Goal: Transaction & Acquisition: Book appointment/travel/reservation

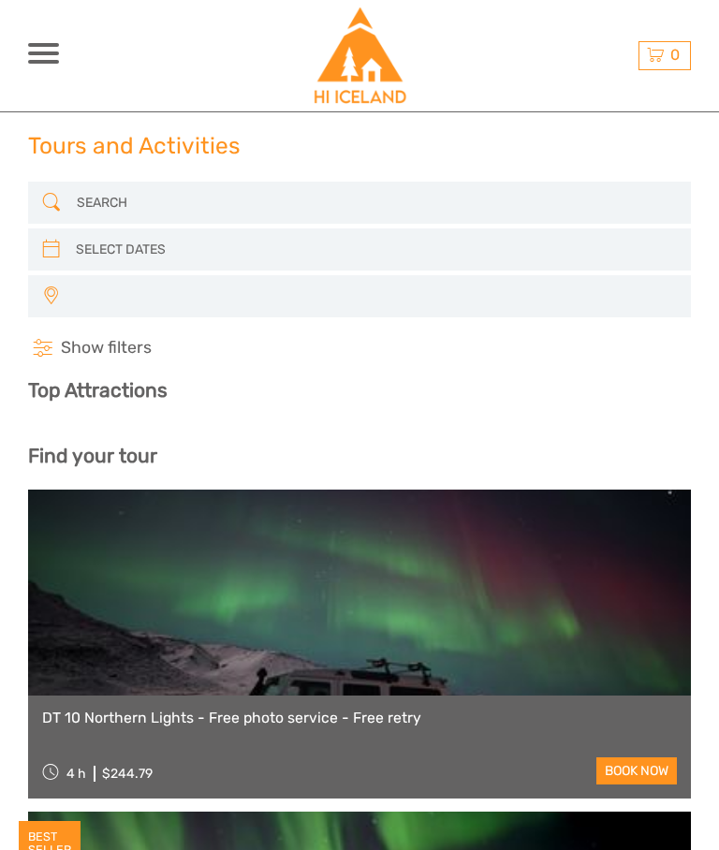
select select
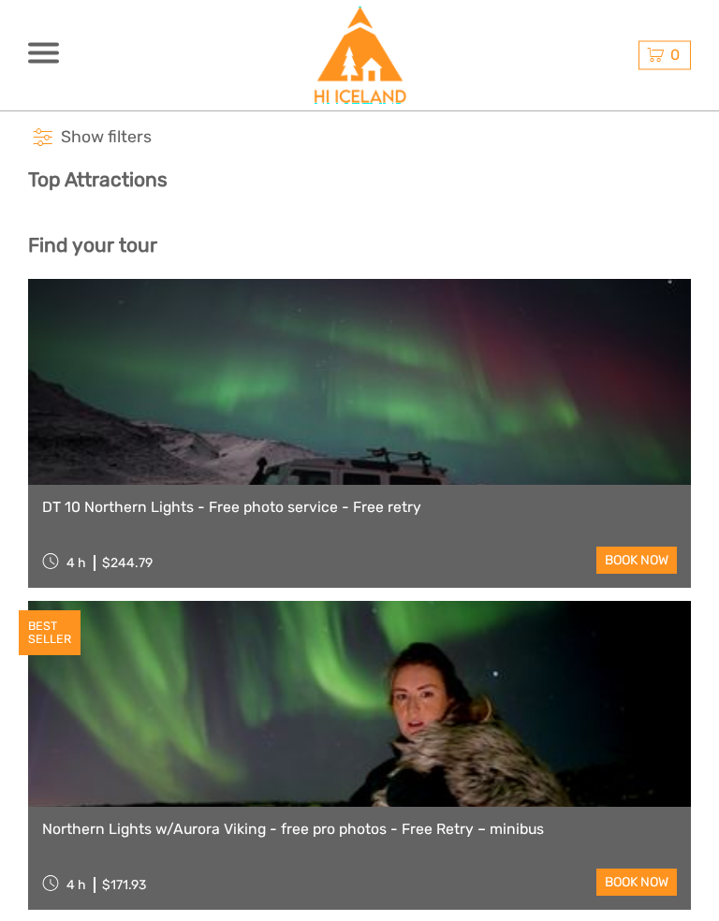
select select
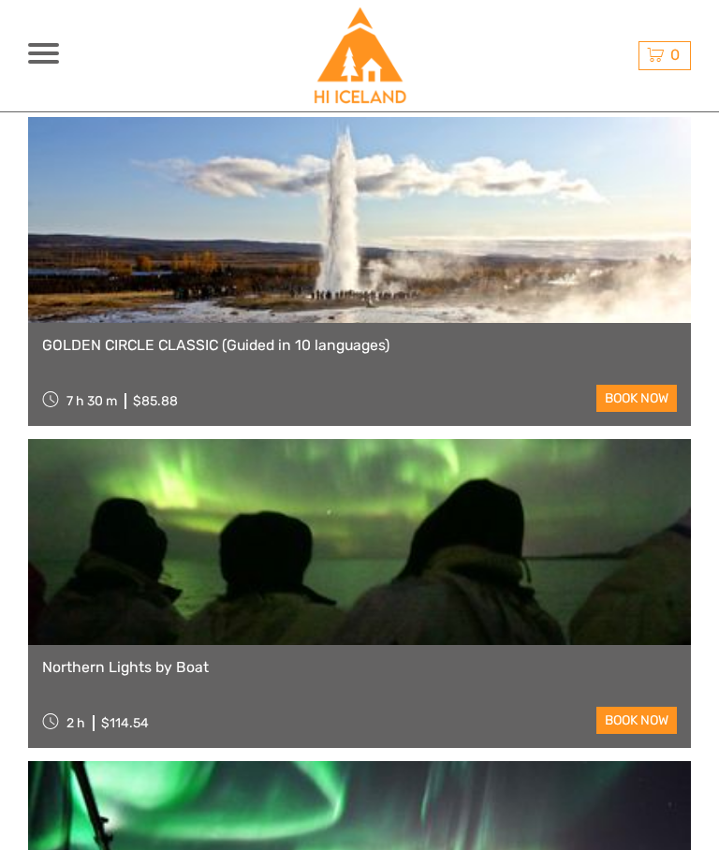
scroll to position [4715, 0]
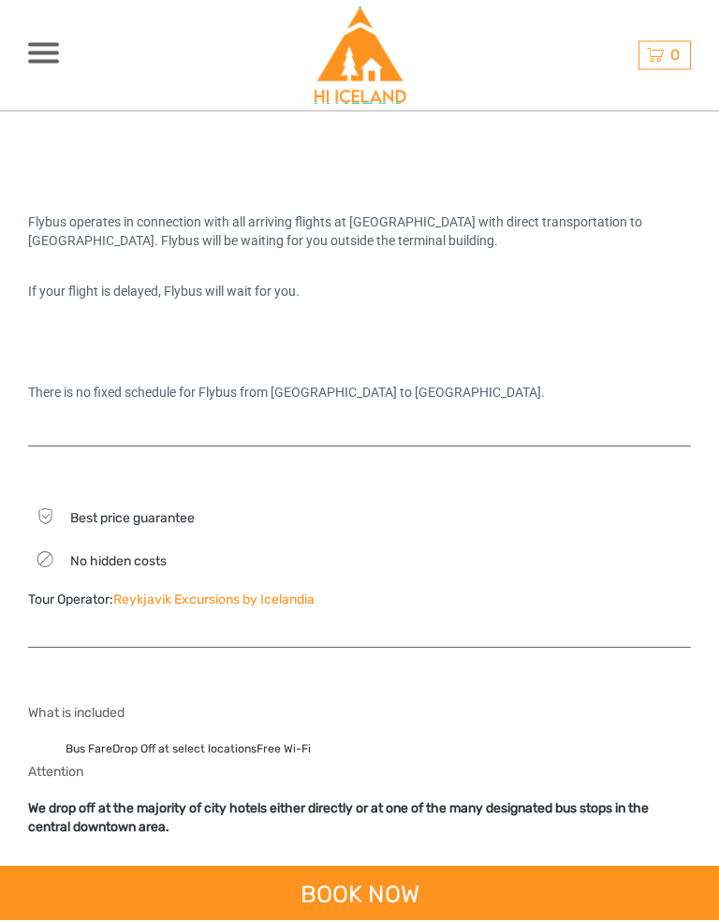
scroll to position [744, 0]
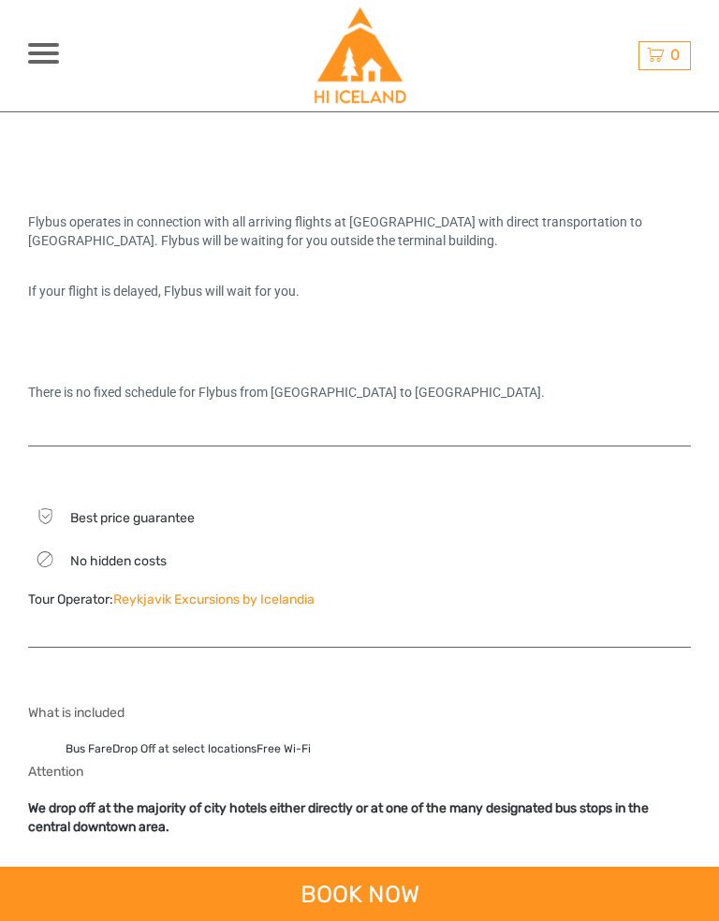
click at [371, 849] on div "BOOK NOW" at bounding box center [359, 894] width 719 height 54
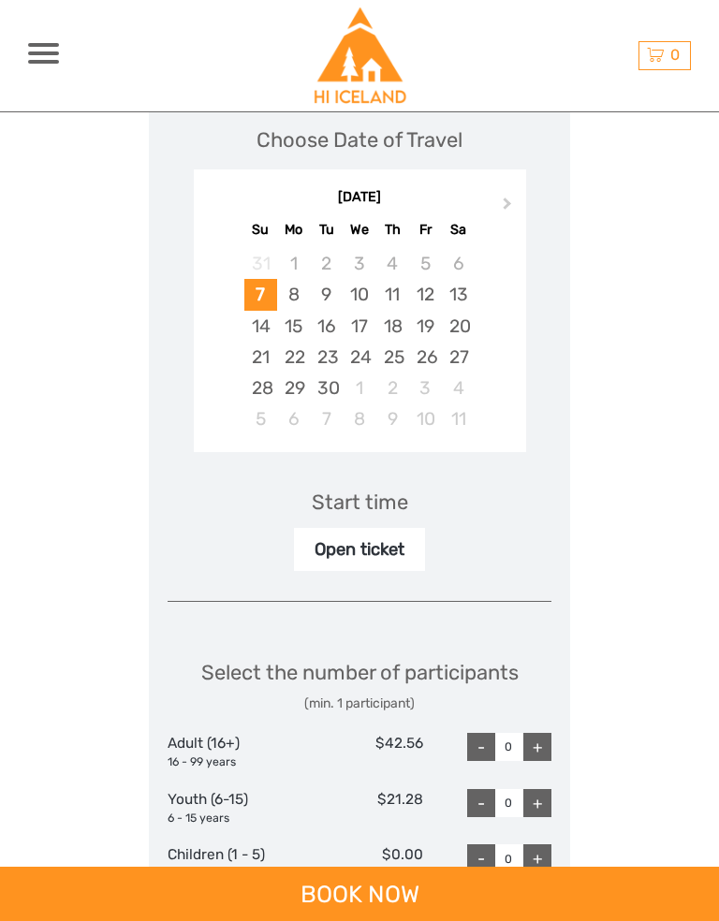
scroll to position [6070, 0]
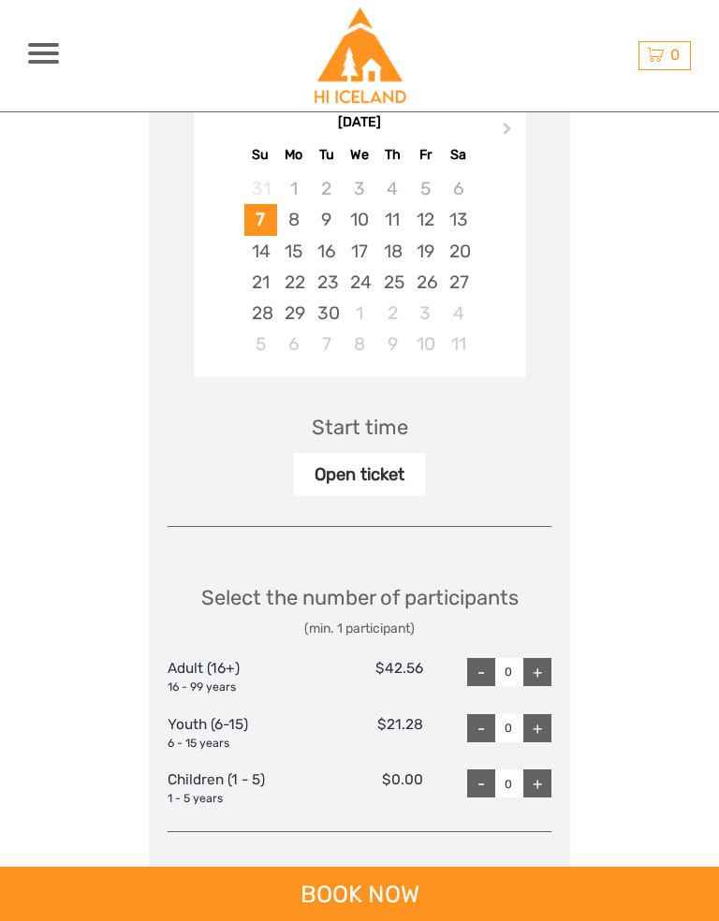
click at [328, 217] on div "9" at bounding box center [326, 219] width 33 height 31
click at [545, 661] on div "+" at bounding box center [537, 672] width 28 height 28
type input "1"
click at [363, 213] on div "10" at bounding box center [359, 219] width 33 height 31
click at [364, 214] on div "10" at bounding box center [359, 219] width 33 height 31
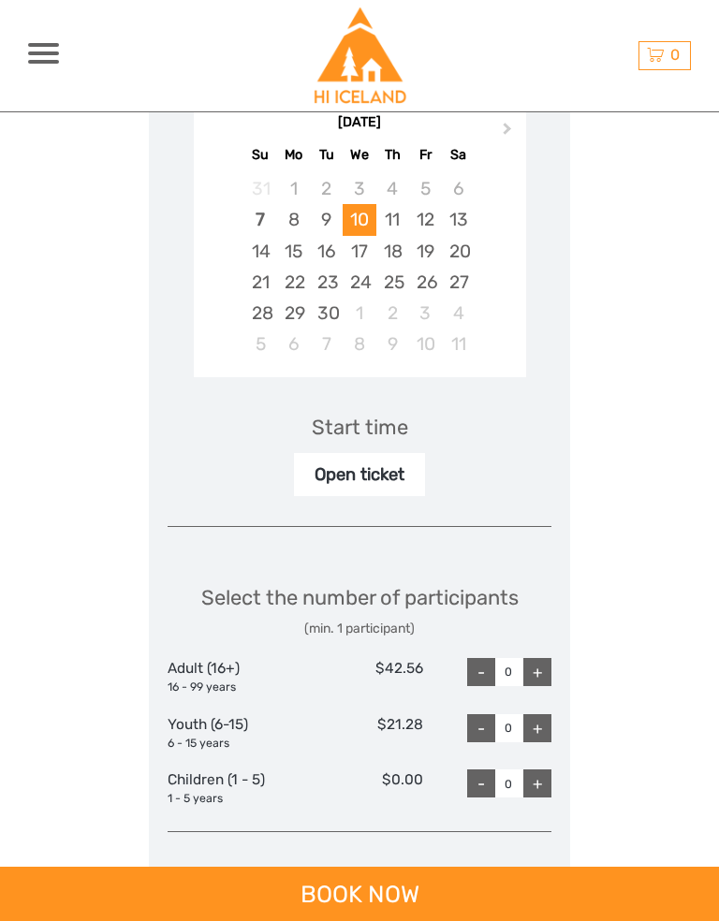
click at [362, 215] on div "10" at bounding box center [359, 219] width 33 height 31
click at [367, 215] on div "10" at bounding box center [359, 219] width 33 height 31
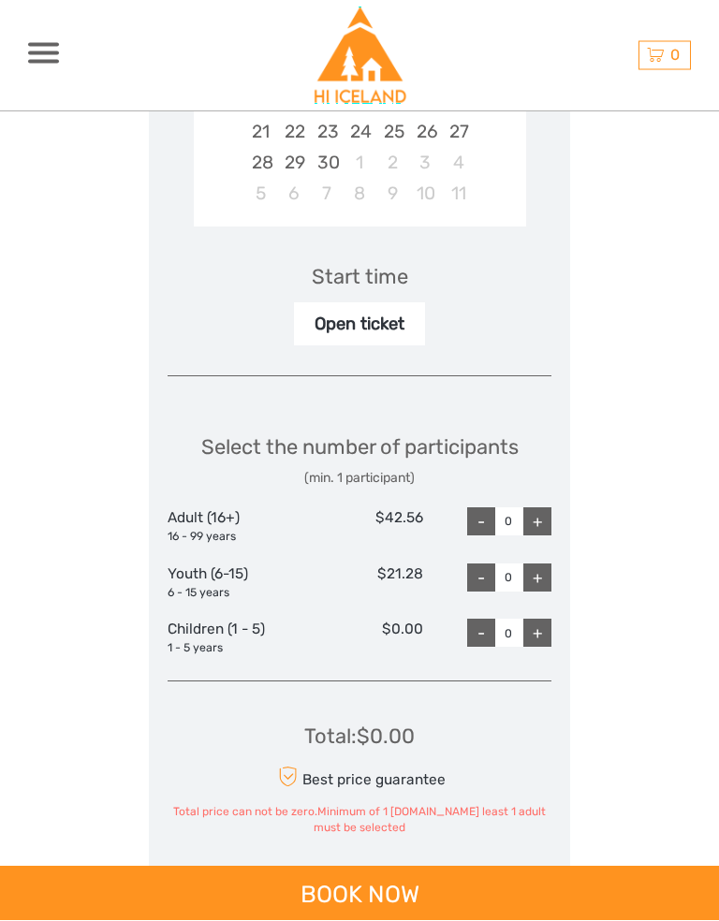
scroll to position [6225, 0]
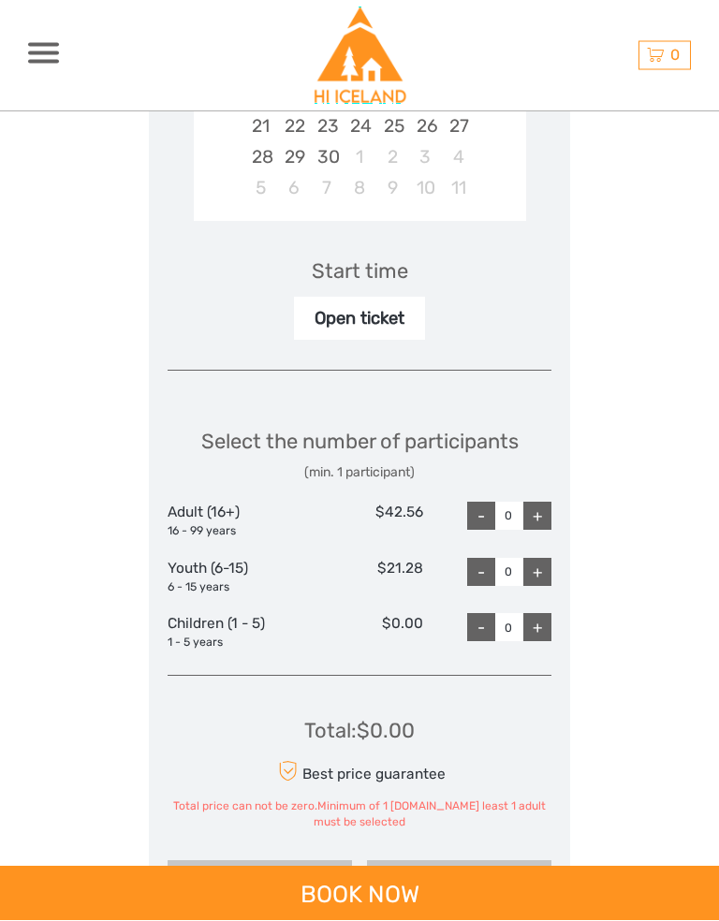
click at [543, 512] on div "+" at bounding box center [537, 517] width 28 height 28
type input "1"
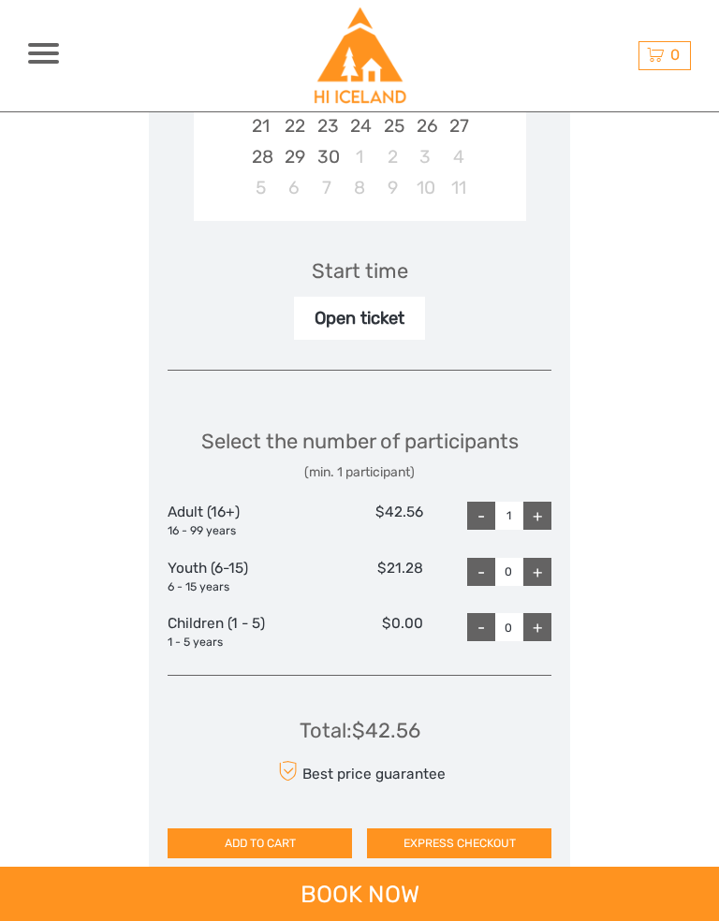
click at [485, 828] on button "EXPRESS CHECKOUT" at bounding box center [459, 843] width 184 height 30
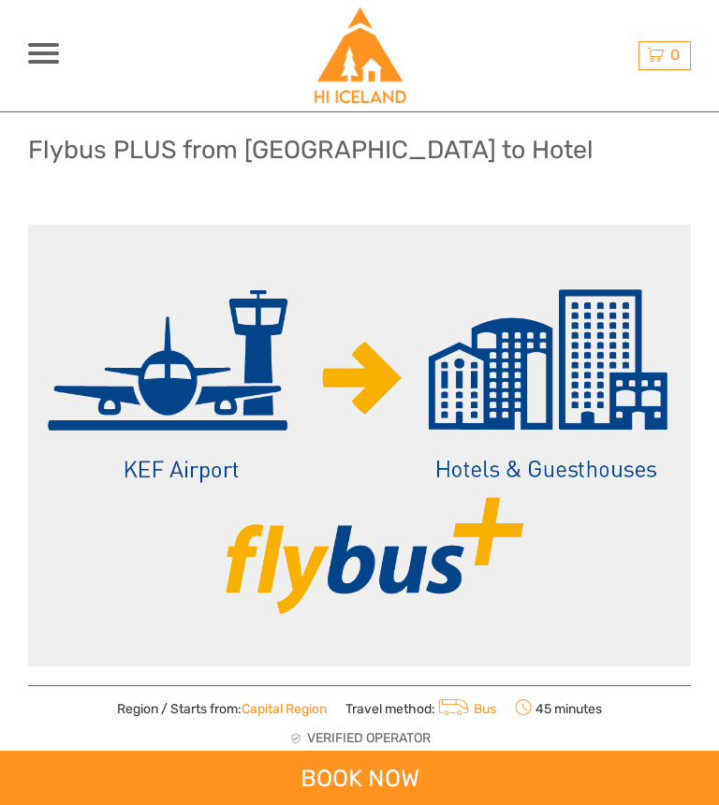
scroll to position [0, 0]
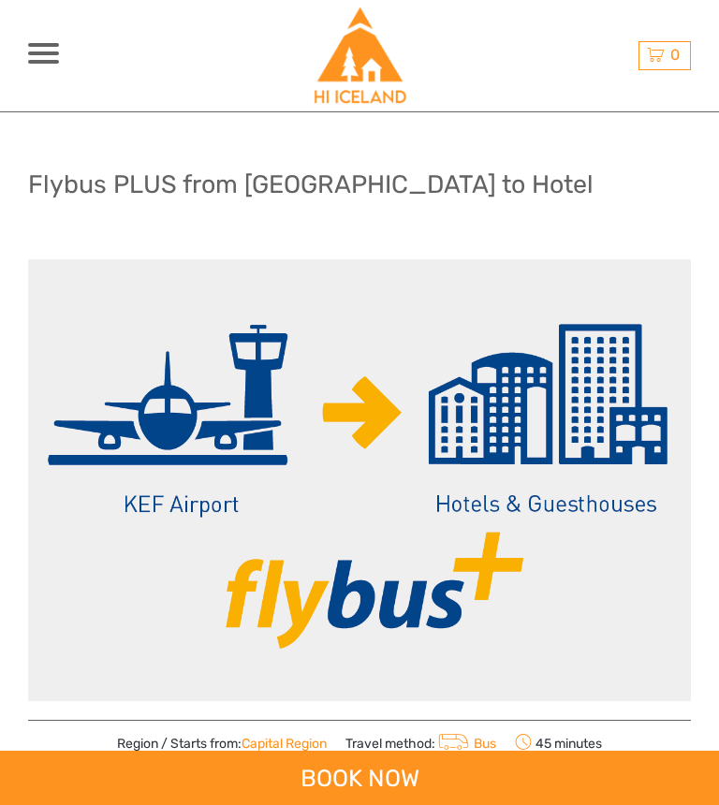
click at [53, 59] on div at bounding box center [43, 53] width 31 height 21
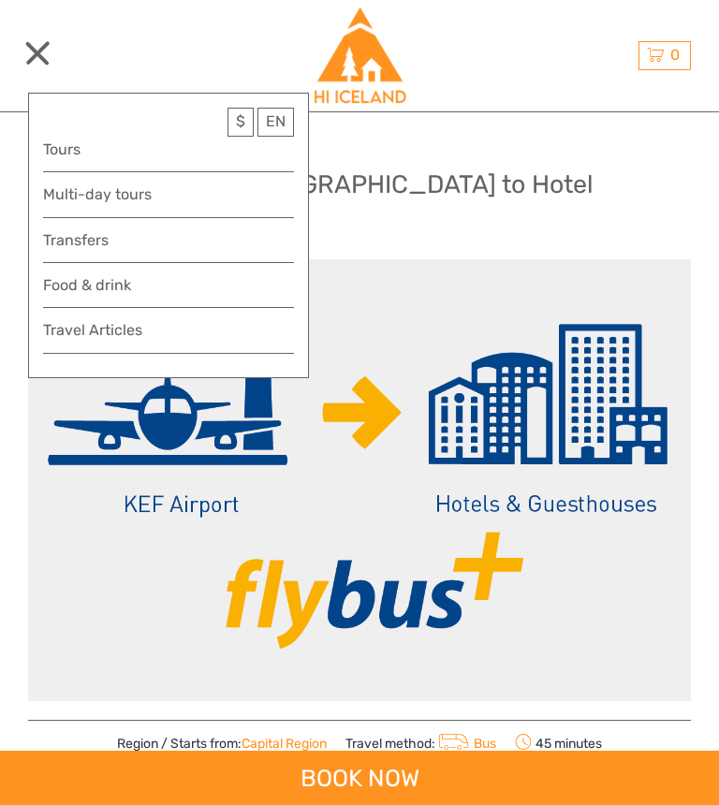
click at [83, 243] on link "Transfers" at bounding box center [168, 239] width 251 height 25
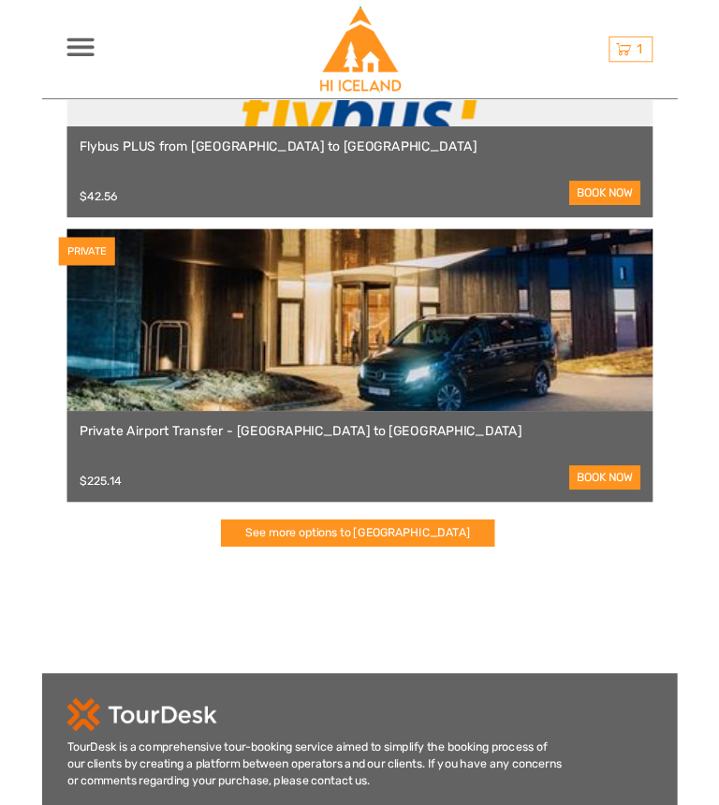
scroll to position [1838, 0]
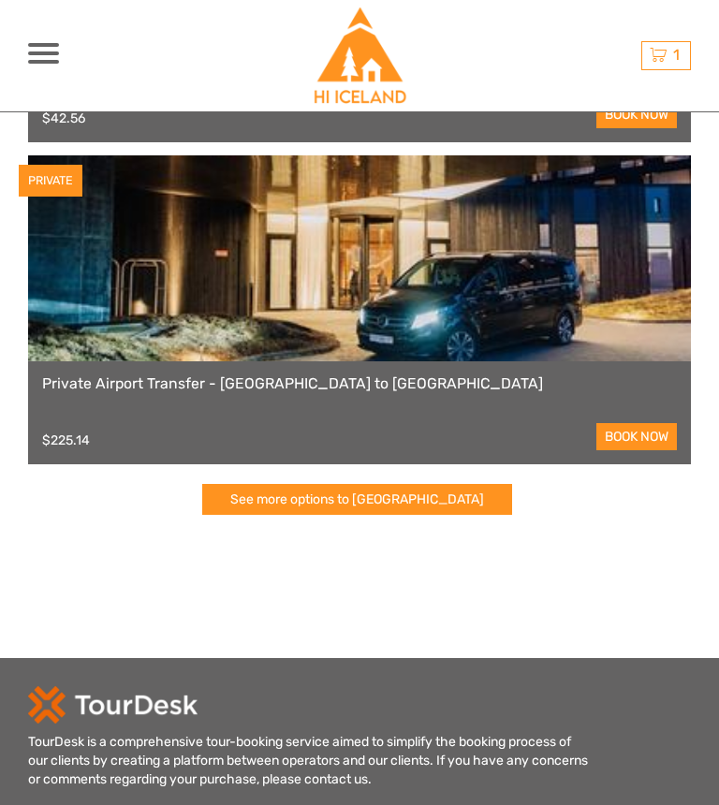
click at [454, 498] on link "See more options to Keflavík airport" at bounding box center [357, 499] width 310 height 31
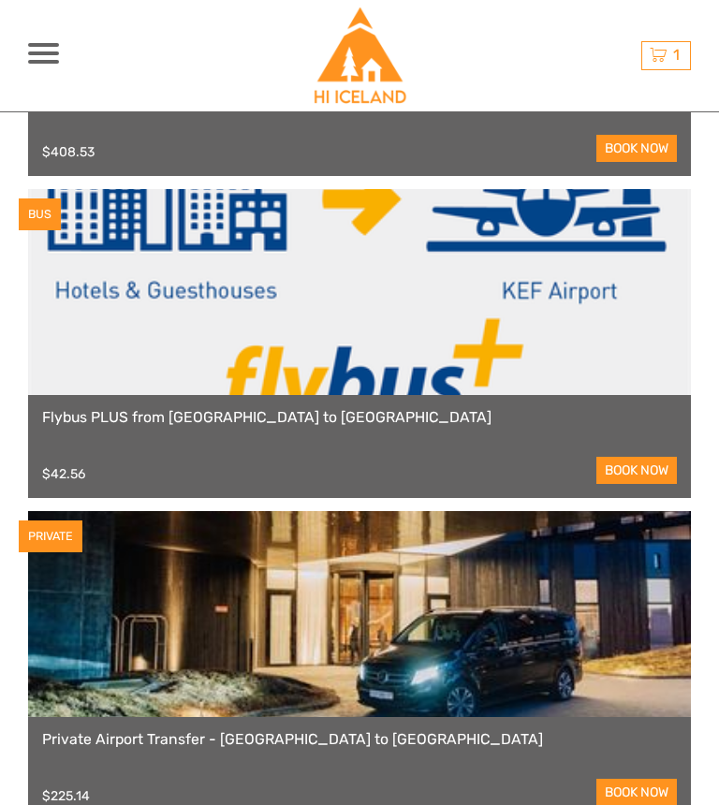
scroll to position [1481, 0]
click at [647, 471] on link "book now" at bounding box center [636, 471] width 80 height 27
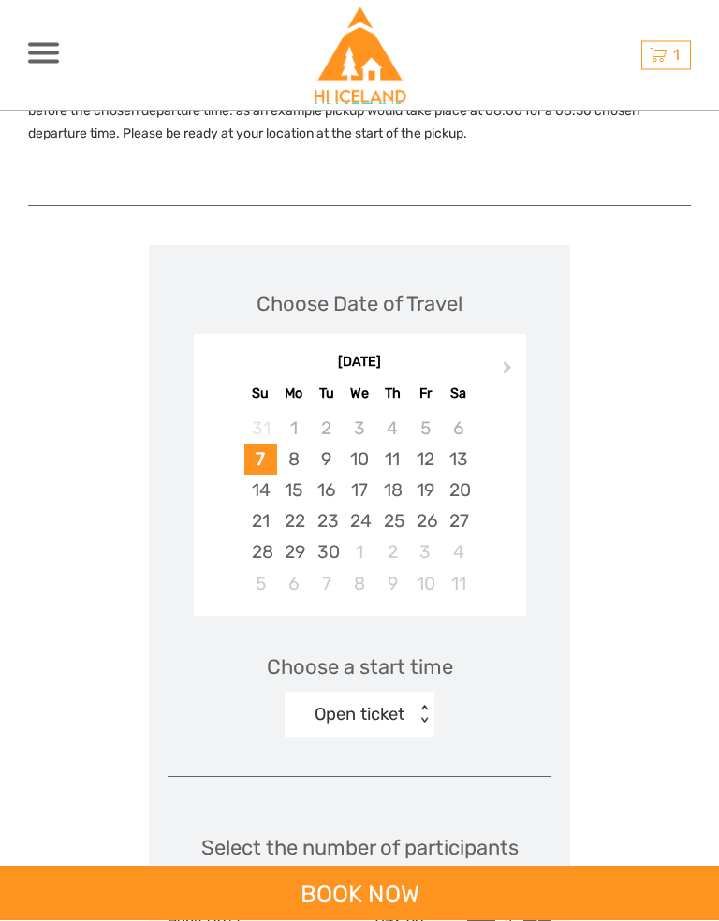
scroll to position [1627, 0]
click at [356, 444] on div "10" at bounding box center [359, 459] width 33 height 31
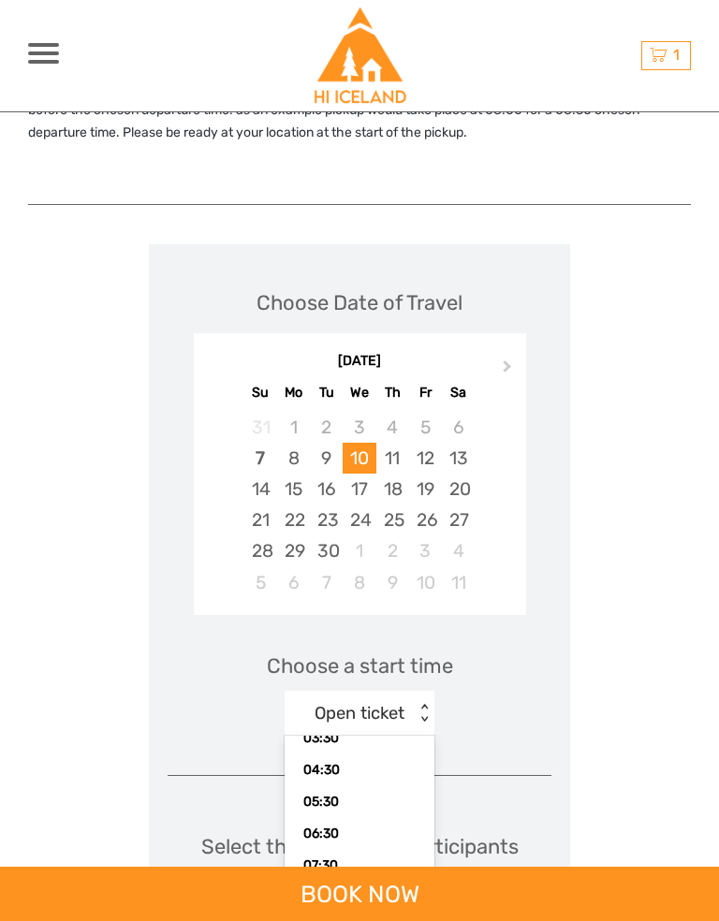
scroll to position [62, 0]
click at [329, 787] on div "05:30" at bounding box center [359, 803] width 131 height 32
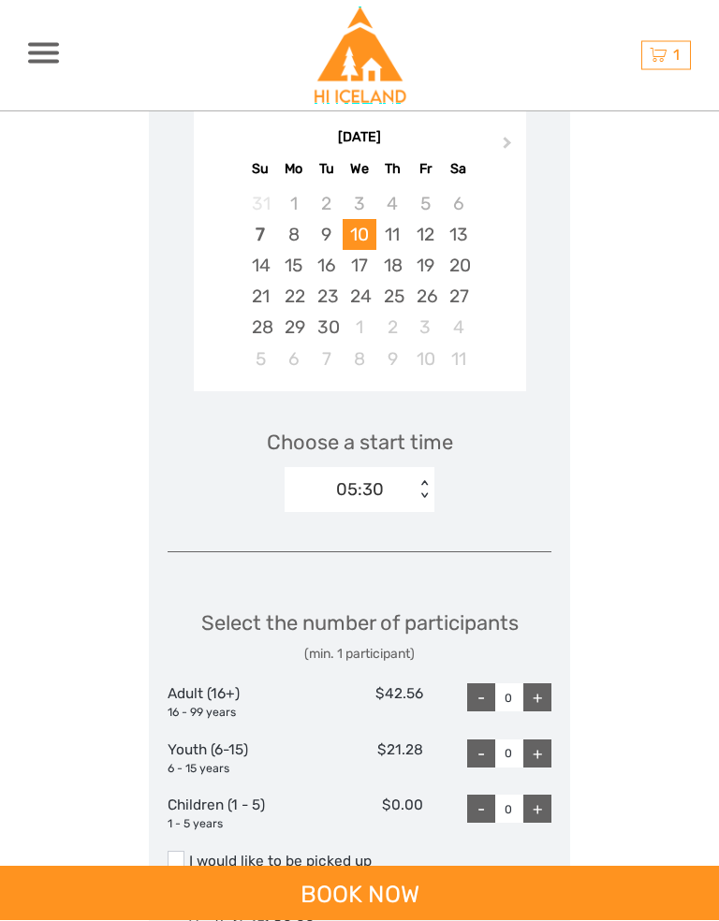
scroll to position [1852, 0]
click at [542, 683] on div "+" at bounding box center [537, 697] width 28 height 28
type input "1"
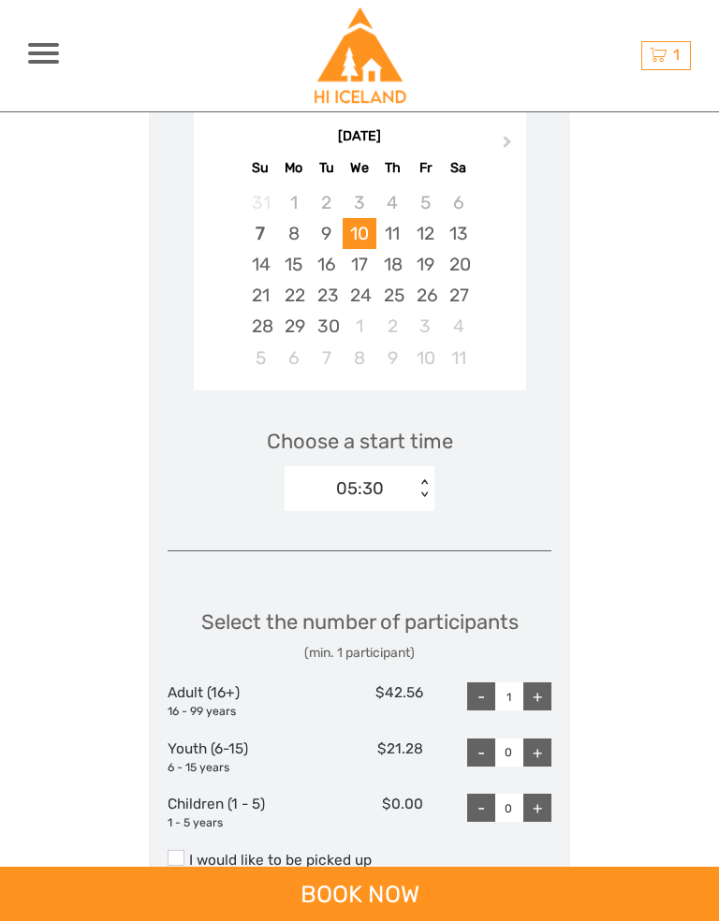
click at [380, 804] on div "BOOK NOW" at bounding box center [359, 894] width 719 height 54
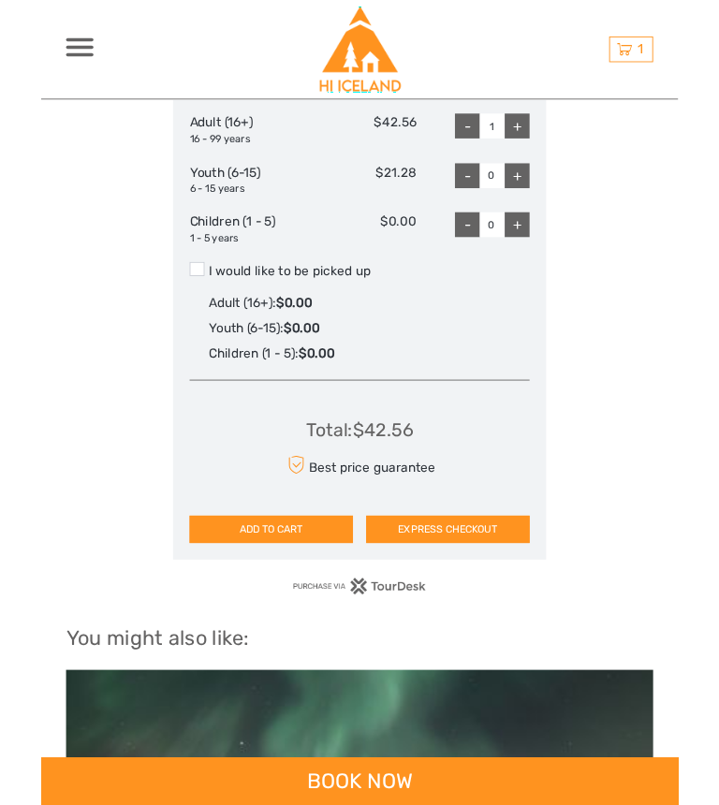
scroll to position [2510, 0]
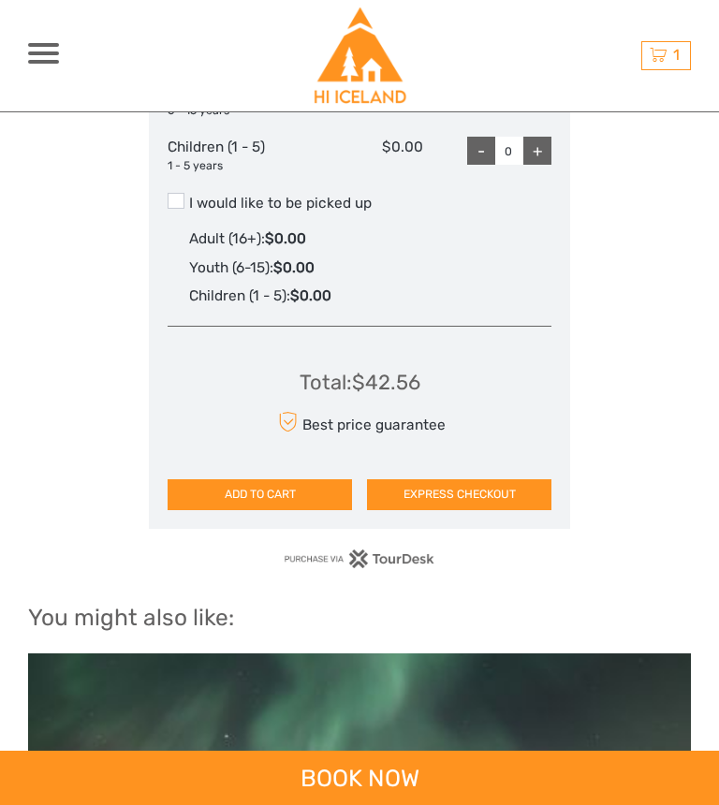
click at [514, 479] on button "EXPRESS CHECKOUT" at bounding box center [459, 494] width 184 height 30
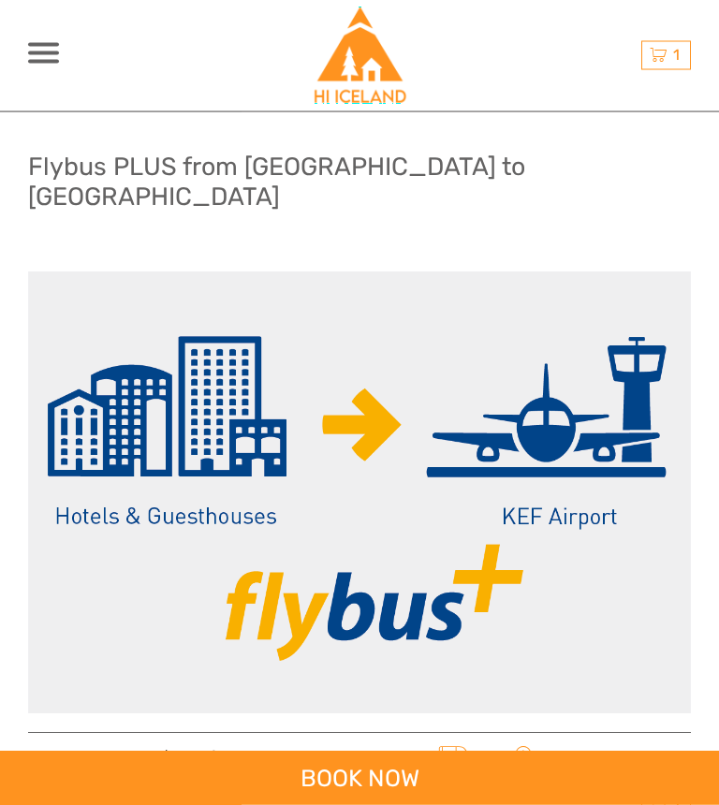
scroll to position [0, 0]
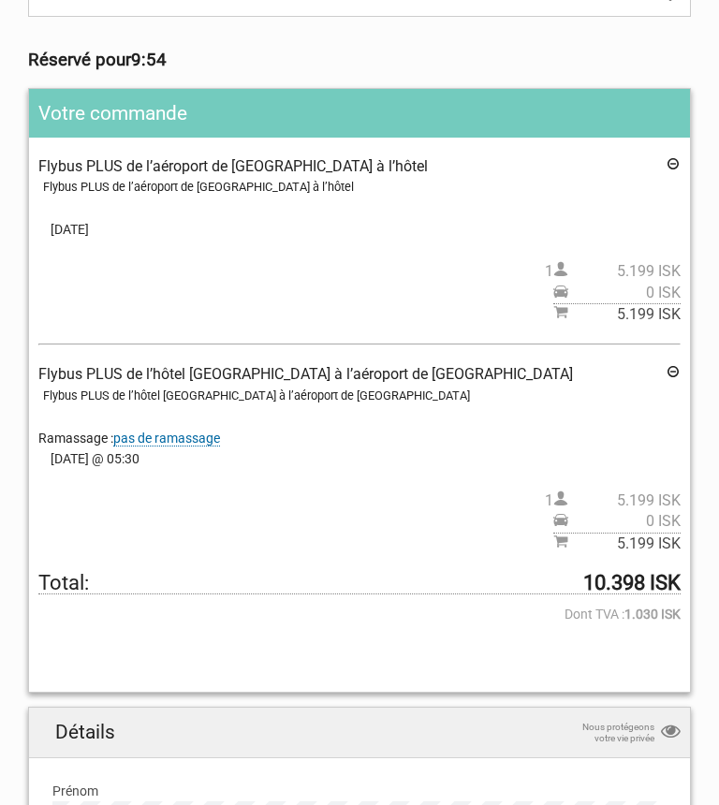
scroll to position [188, 0]
click at [675, 169] on icon at bounding box center [672, 166] width 15 height 21
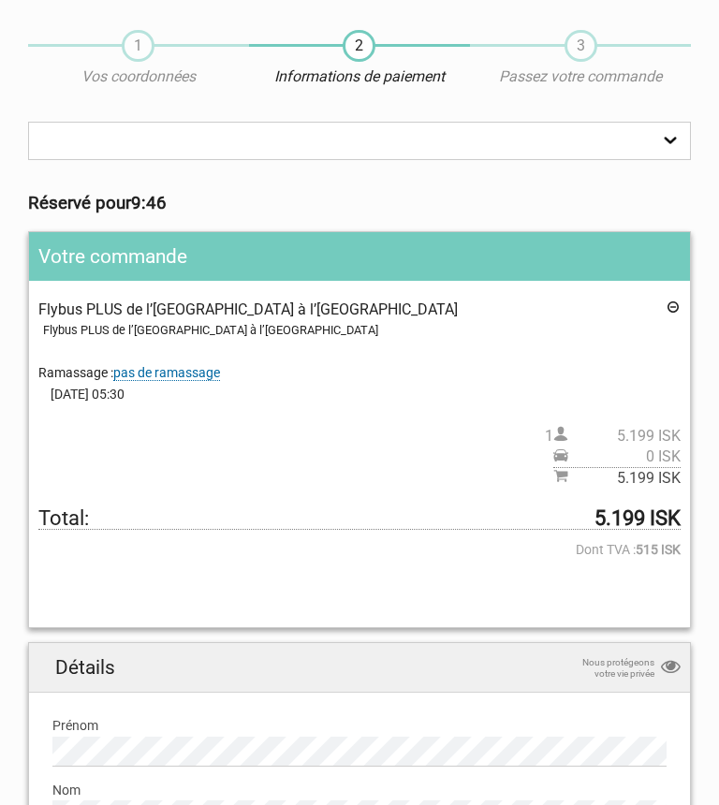
click at [211, 367] on span "pas de ramassage" at bounding box center [166, 373] width 107 height 16
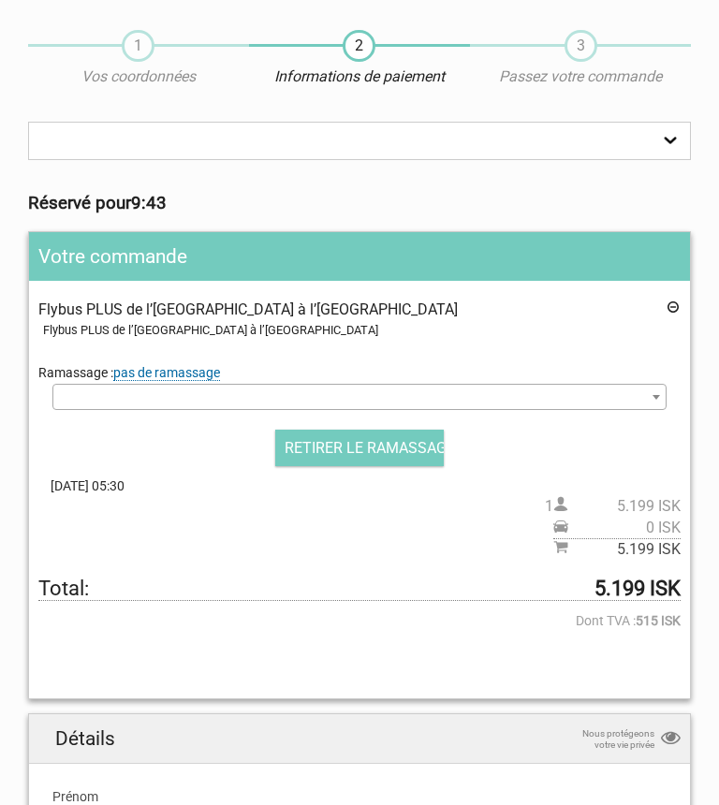
click at [654, 400] on span at bounding box center [656, 397] width 19 height 24
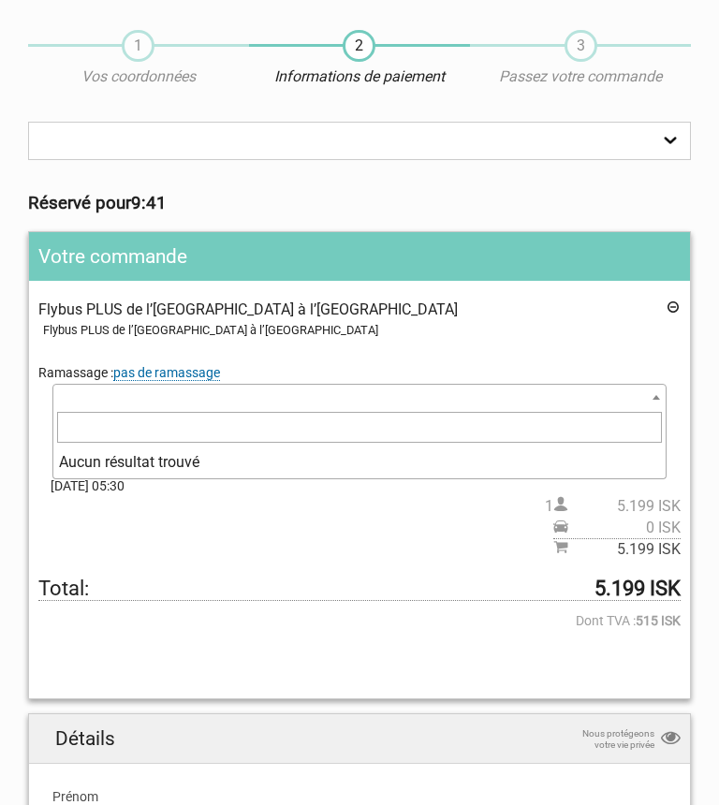
click at [318, 449] on li "Aucun résultat trouvé" at bounding box center [359, 462] width 612 height 32
click at [189, 467] on li "Aucun résultat trouvé" at bounding box center [359, 462] width 612 height 32
click at [474, 357] on div "Flybus PLUS de l’[GEOGRAPHIC_DATA] à l’[GEOGRAPHIC_DATA] Flybus PLUS de l’[GEOG…" at bounding box center [359, 429] width 642 height 260
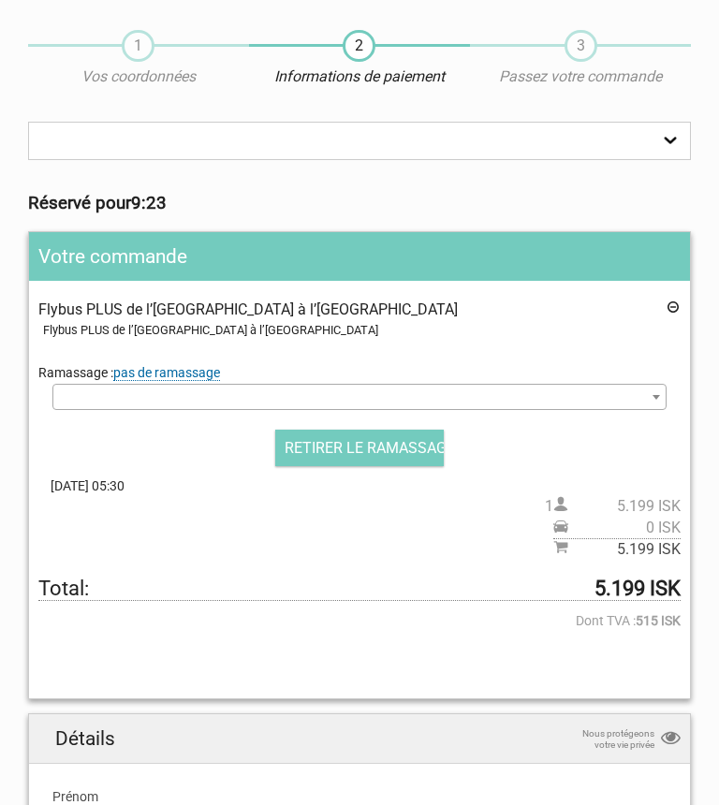
click at [671, 139] on select "English Español Deutsch" at bounding box center [359, 141] width 663 height 38
